Goal: Information Seeking & Learning: Understand process/instructions

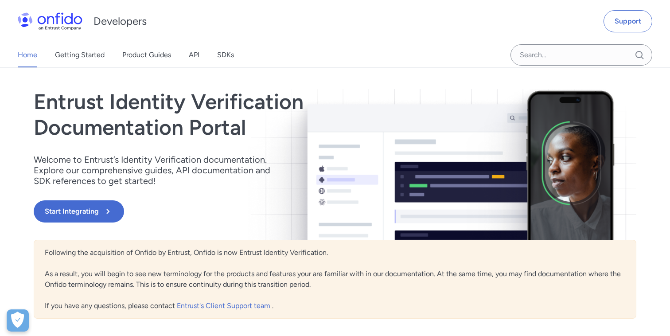
click at [196, 55] on link "API" at bounding box center [194, 55] width 11 height 25
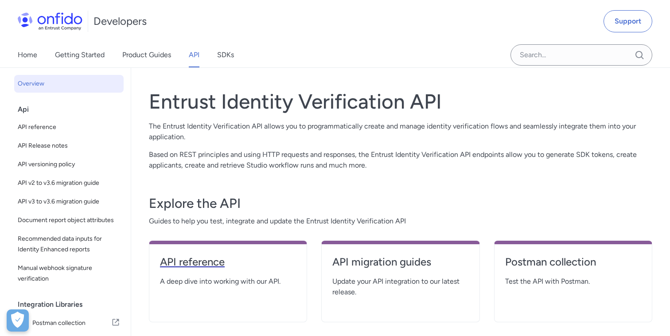
click at [183, 263] on h4 "API reference" at bounding box center [228, 262] width 136 height 14
select select "http"
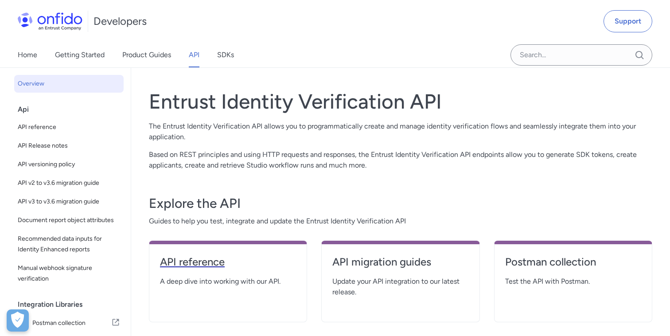
select select "http"
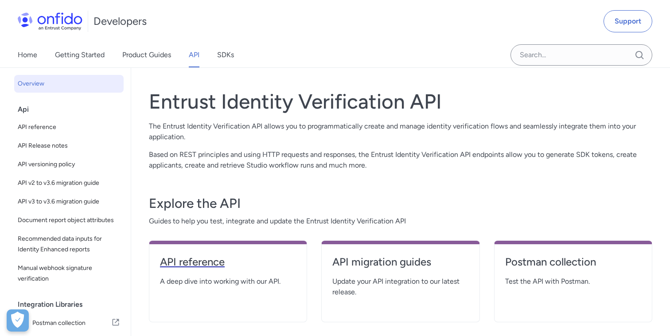
select select "http"
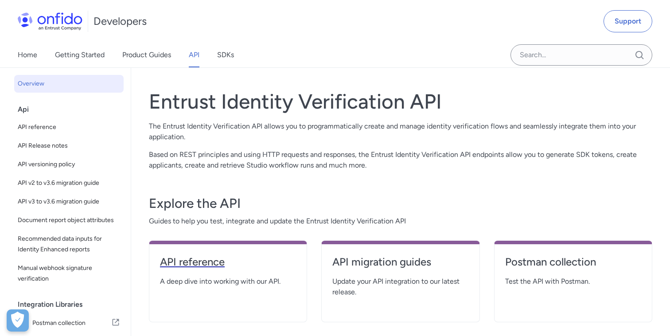
select select "http"
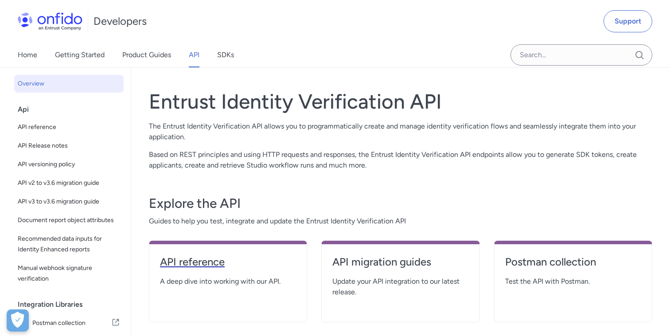
select select "http"
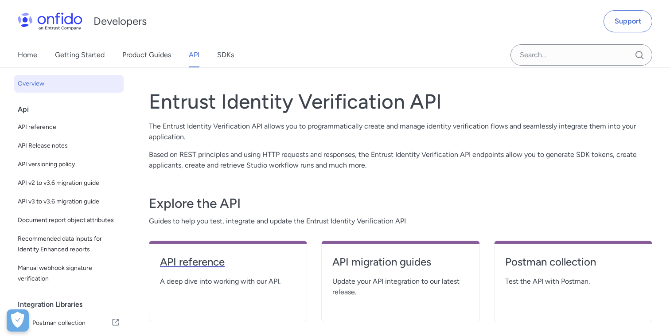
select select "http"
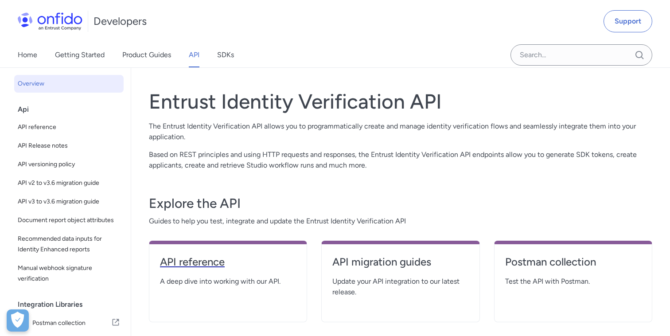
select select "http"
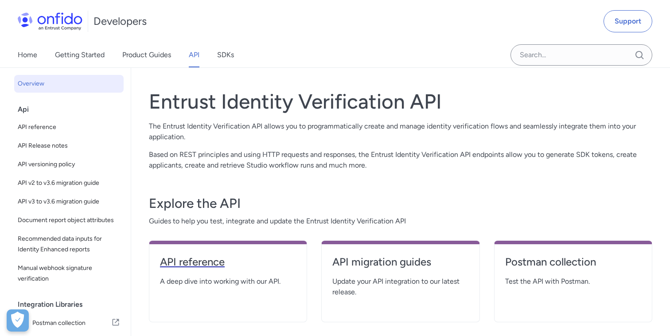
select select "http"
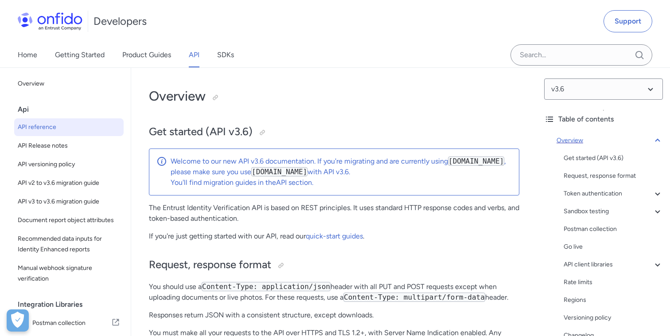
click at [658, 142] on icon at bounding box center [657, 140] width 11 height 11
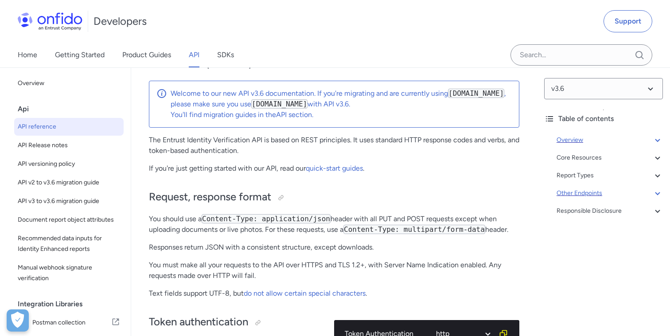
click at [659, 194] on icon at bounding box center [657, 193] width 11 height 11
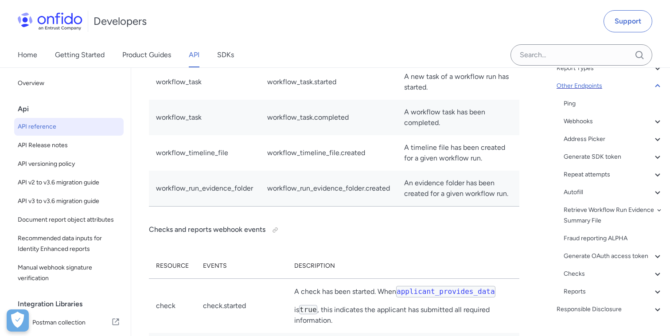
scroll to position [115, 0]
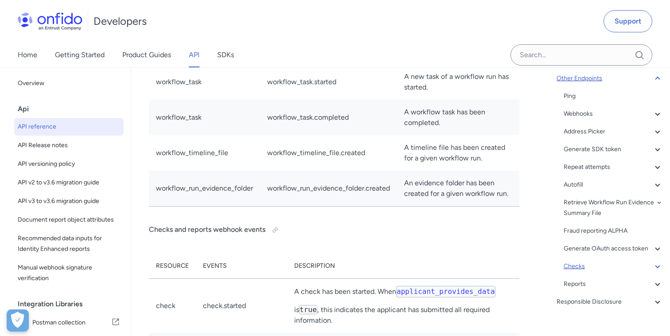
click at [576, 267] on div "Checks" at bounding box center [613, 266] width 99 height 11
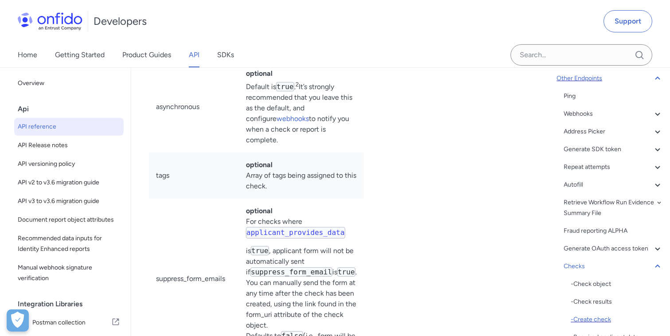
click at [601, 319] on div "- Create check" at bounding box center [617, 319] width 92 height 11
